Goal: Browse casually

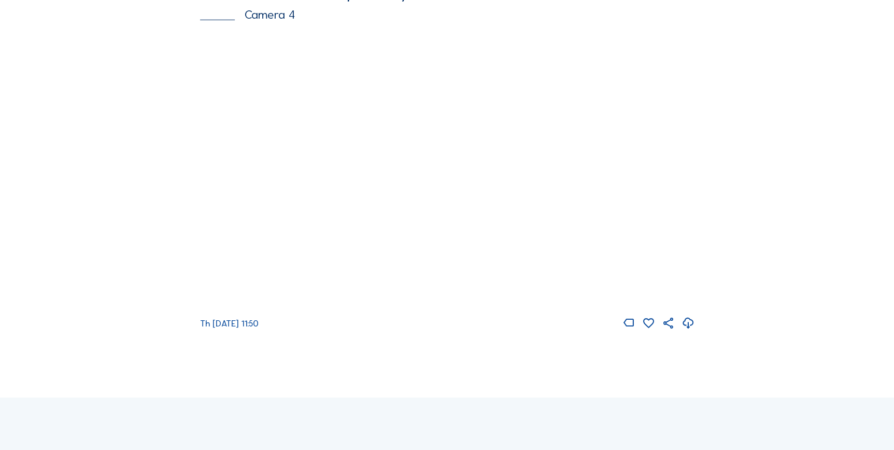
scroll to position [1653, 0]
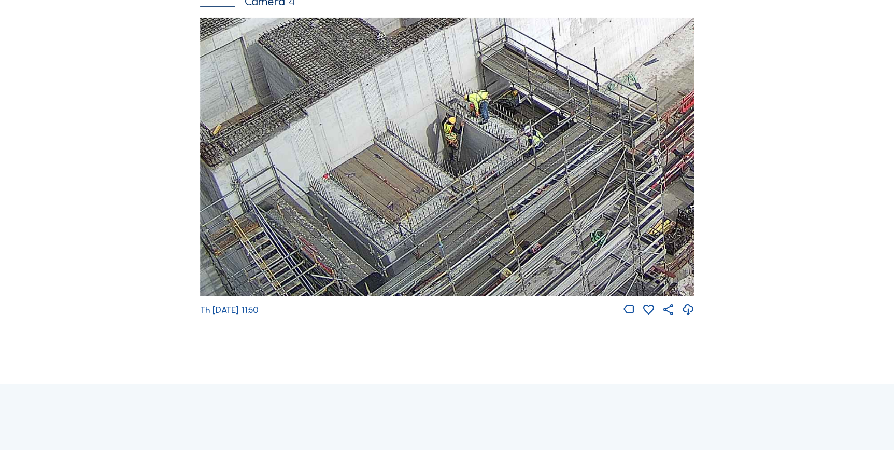
drag, startPoint x: 343, startPoint y: 239, endPoint x: 370, endPoint y: 150, distance: 92.8
click at [370, 150] on img at bounding box center [447, 157] width 495 height 278
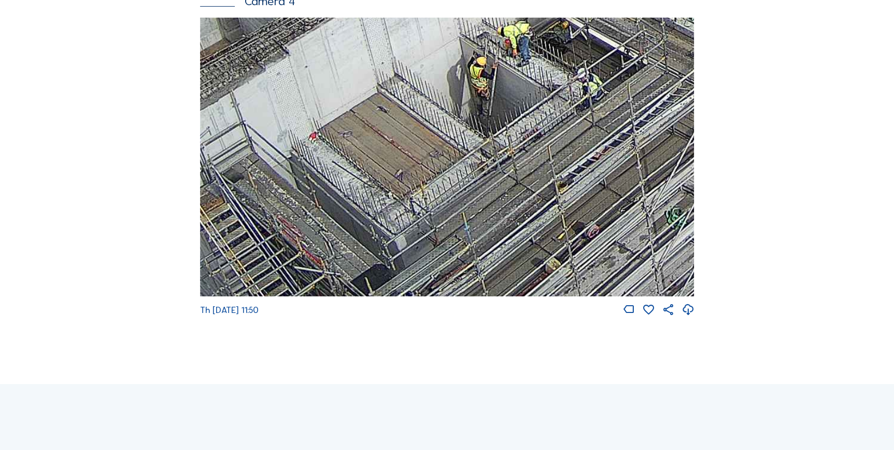
drag, startPoint x: 369, startPoint y: 218, endPoint x: 359, endPoint y: 167, distance: 52.3
click at [359, 167] on img at bounding box center [447, 157] width 495 height 278
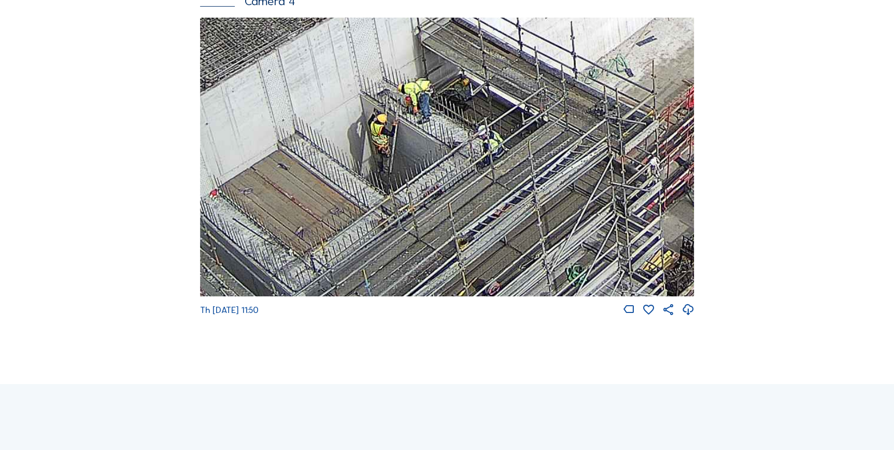
drag, startPoint x: 413, startPoint y: 146, endPoint x: 313, endPoint y: 202, distance: 114.5
click at [313, 202] on img at bounding box center [447, 157] width 495 height 278
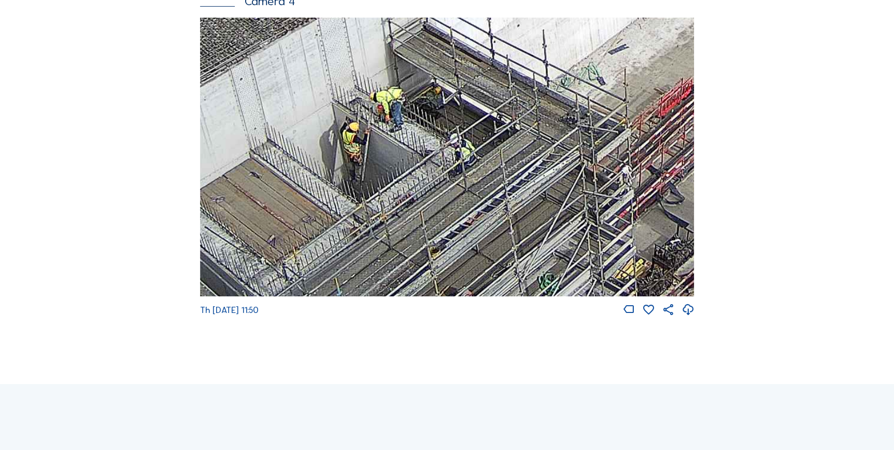
drag, startPoint x: 372, startPoint y: 156, endPoint x: 343, endPoint y: 165, distance: 31.2
click at [343, 165] on img at bounding box center [447, 157] width 495 height 278
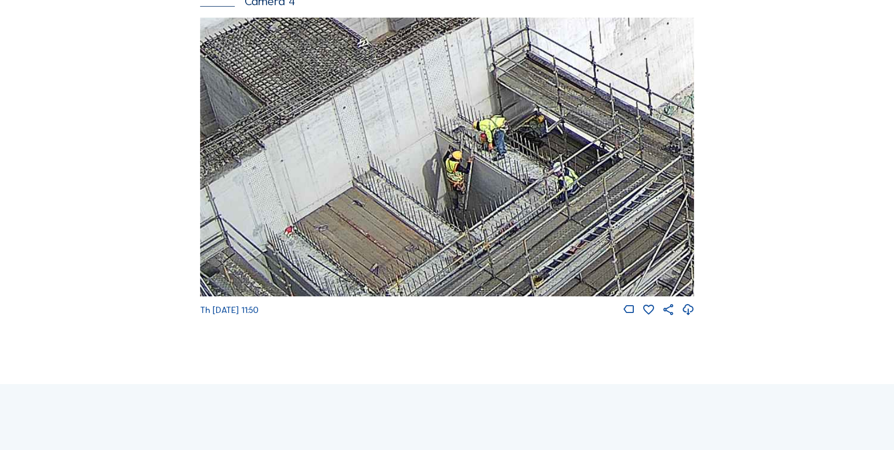
drag, startPoint x: 302, startPoint y: 179, endPoint x: 390, endPoint y: 218, distance: 95.7
click at [390, 218] on img at bounding box center [447, 157] width 495 height 278
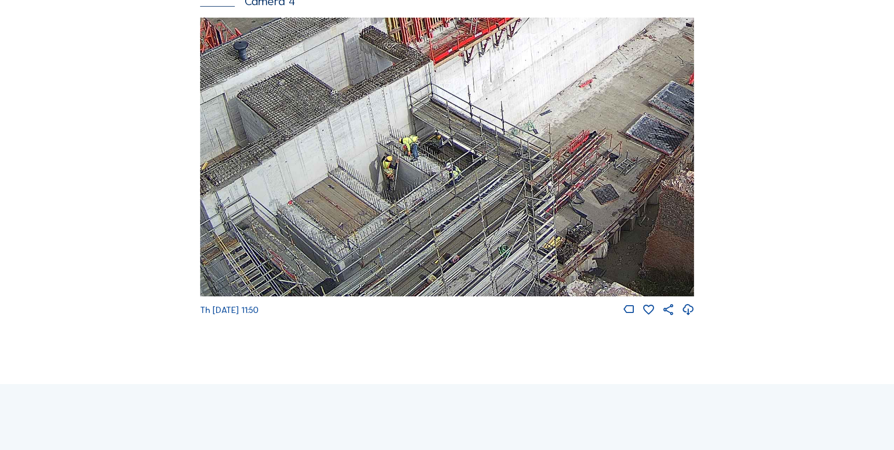
drag, startPoint x: 412, startPoint y: 217, endPoint x: 374, endPoint y: 136, distance: 89.5
click at [374, 136] on img at bounding box center [447, 157] width 495 height 278
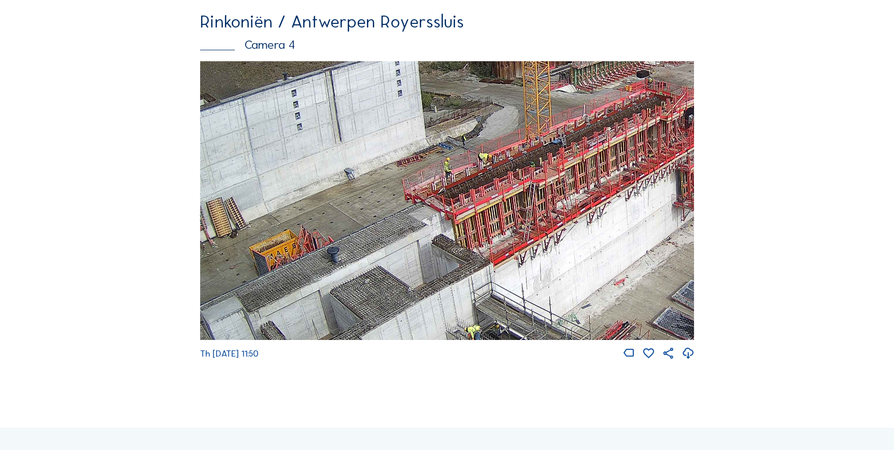
scroll to position [1606, 0]
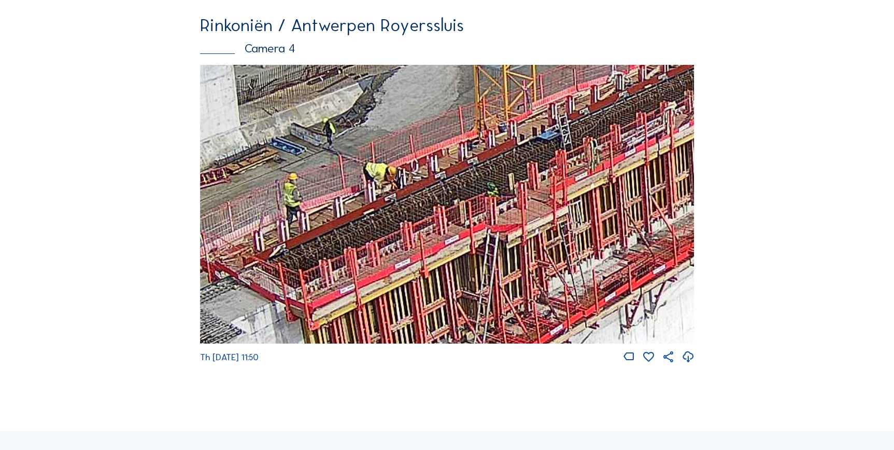
drag, startPoint x: 471, startPoint y: 203, endPoint x: 360, endPoint y: 236, distance: 116.5
click at [360, 236] on img at bounding box center [447, 204] width 495 height 278
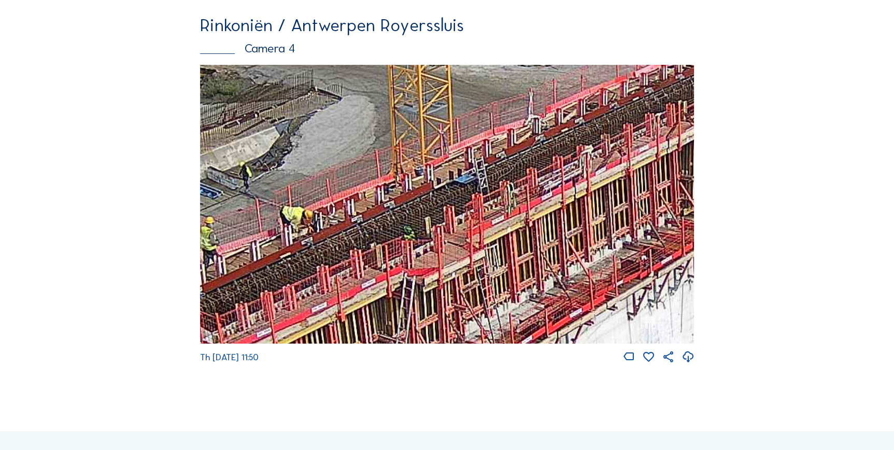
drag, startPoint x: 406, startPoint y: 208, endPoint x: 338, endPoint y: 242, distance: 76.1
click at [315, 260] on img at bounding box center [447, 204] width 495 height 278
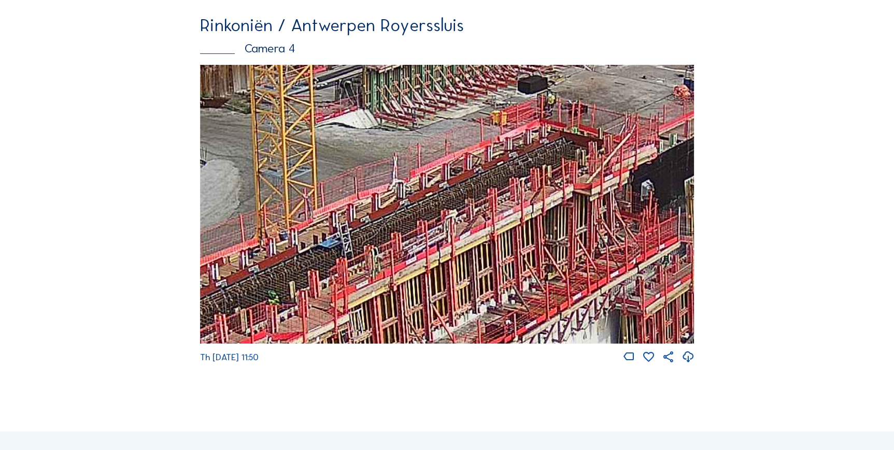
drag, startPoint x: 456, startPoint y: 210, endPoint x: 404, endPoint y: 218, distance: 51.9
click at [353, 245] on img at bounding box center [447, 204] width 495 height 278
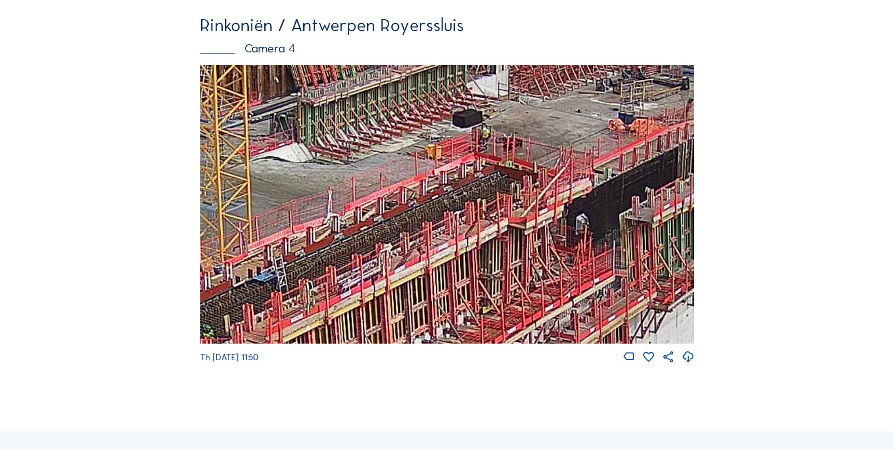
drag, startPoint x: 454, startPoint y: 202, endPoint x: 399, endPoint y: 222, distance: 58.6
click at [396, 227] on img at bounding box center [447, 204] width 495 height 278
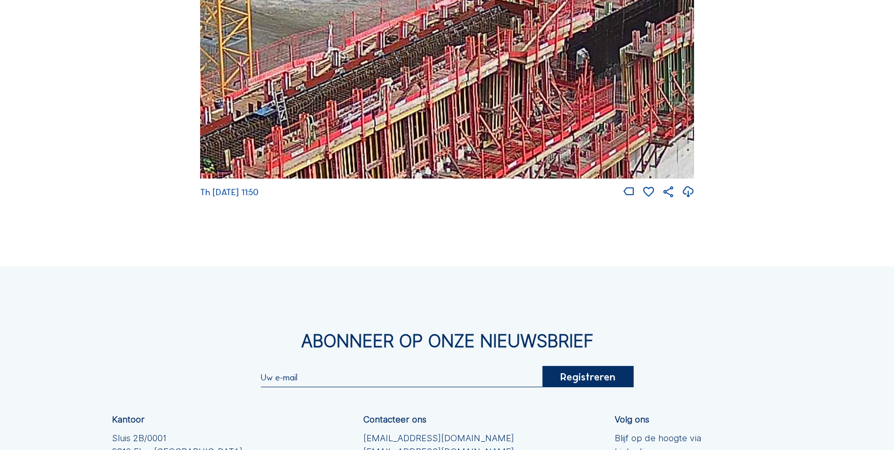
scroll to position [1747, 0]
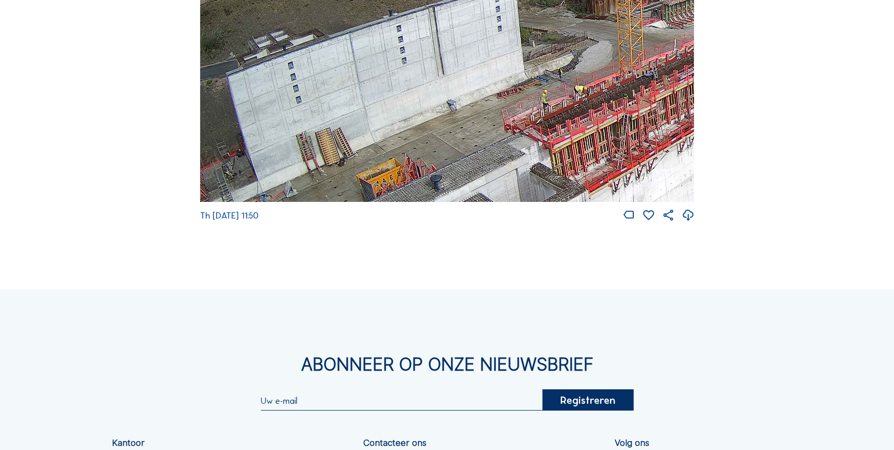
drag, startPoint x: 227, startPoint y: 116, endPoint x: 662, endPoint y: 174, distance: 438.9
click at [662, 174] on img at bounding box center [447, 62] width 495 height 278
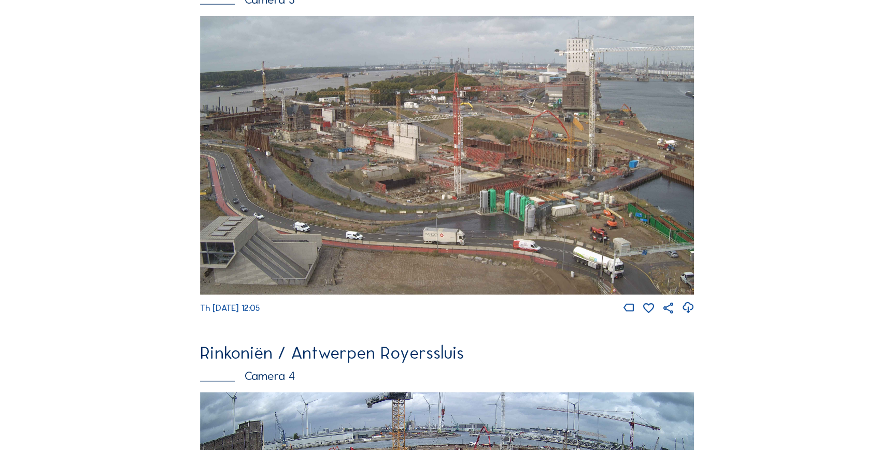
scroll to position [1276, 0]
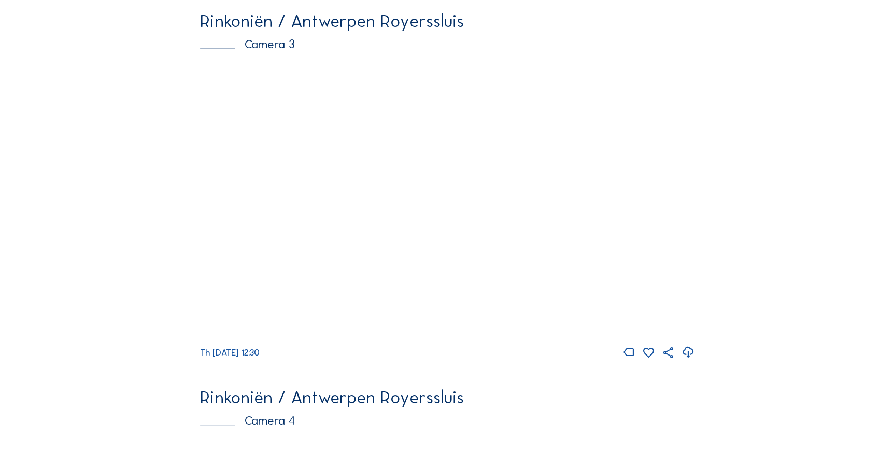
scroll to position [1229, 0]
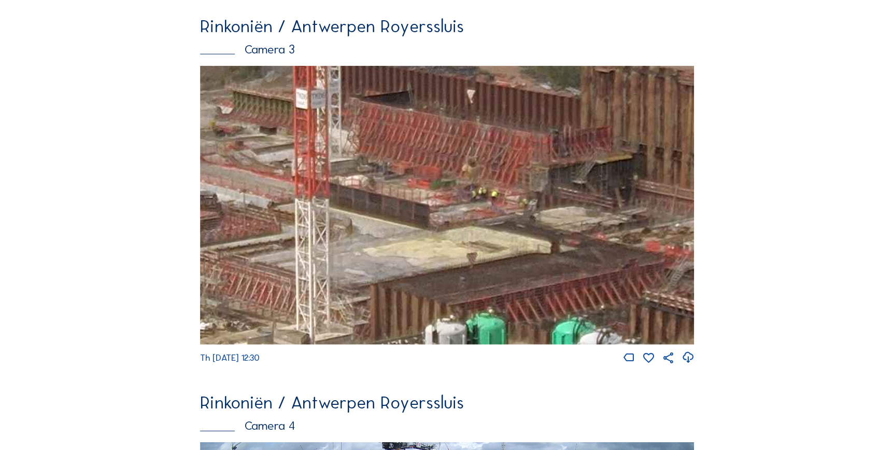
drag, startPoint x: 487, startPoint y: 194, endPoint x: 472, endPoint y: 220, distance: 29.3
click at [472, 220] on img at bounding box center [447, 205] width 495 height 278
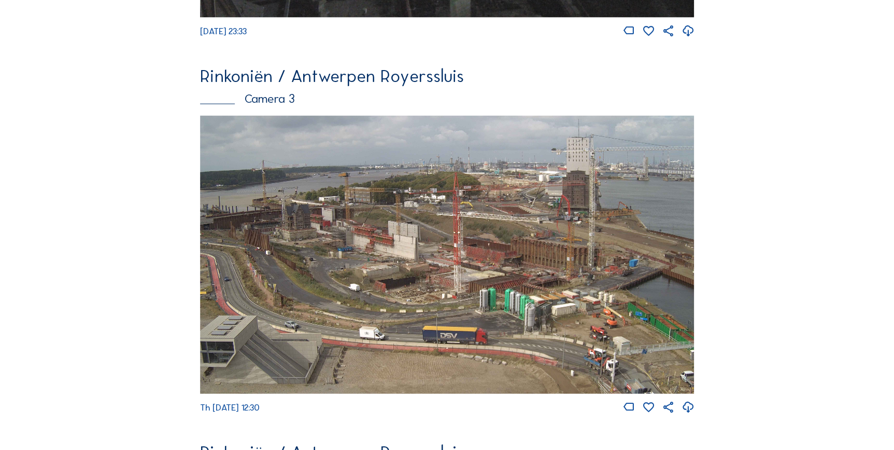
scroll to position [1182, 0]
